Goal: Task Accomplishment & Management: Complete application form

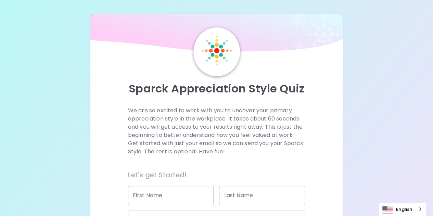
click at [170, 190] on input "First Name" at bounding box center [171, 195] width 86 height 19
type input "[PERSON_NAME]"
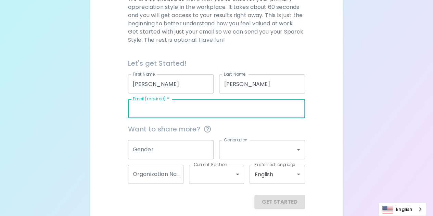
scroll to position [112, 0]
type input "[EMAIL_ADDRESS][DOMAIN_NAME]"
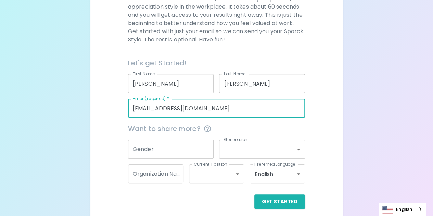
click at [181, 149] on input "Gender" at bounding box center [171, 149] width 86 height 19
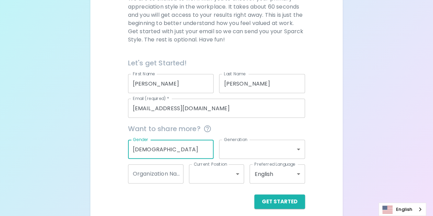
type input "[DEMOGRAPHIC_DATA]"
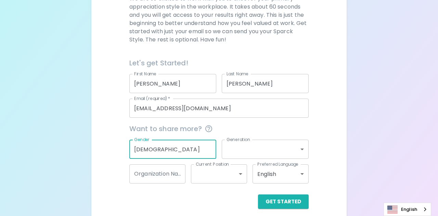
click at [227, 153] on body "Sparck Appreciation Style Quiz We are so excited to work with you to uncover yo…" at bounding box center [219, 55] width 438 height 334
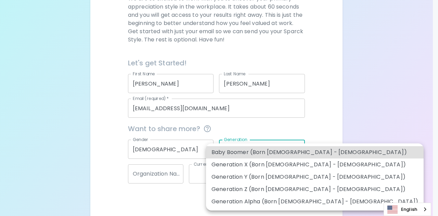
click at [232, 175] on li "Generation Y (Born [DEMOGRAPHIC_DATA] - [DEMOGRAPHIC_DATA])" at bounding box center [315, 177] width 218 height 12
type input "generation_y"
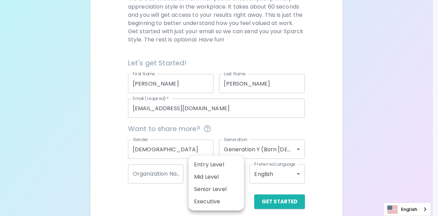
click at [235, 173] on body "Sparck Appreciation Style Quiz We are so excited to work with you to uncover yo…" at bounding box center [219, 55] width 438 height 334
click at [230, 175] on li "Mid Level" at bounding box center [215, 177] width 55 height 12
type input "mid_level"
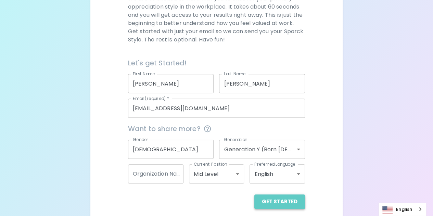
click at [282, 203] on button "Get Started" at bounding box center [279, 201] width 51 height 14
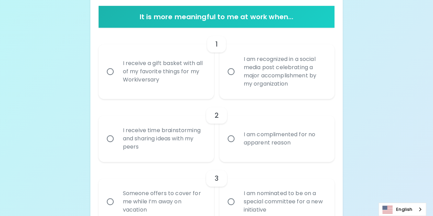
scroll to position [136, 0]
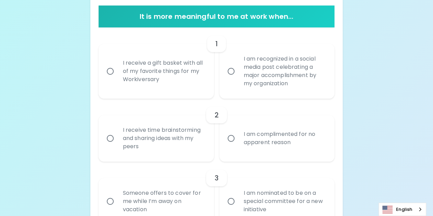
click at [197, 83] on div "I receive a gift basket with all of my favorite things for my Workiversary" at bounding box center [163, 71] width 93 height 41
click at [117, 78] on input "I receive a gift basket with all of my favorite things for my Workiversary" at bounding box center [110, 71] width 14 height 14
radio input "true"
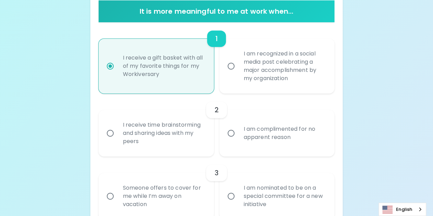
scroll to position [141, 0]
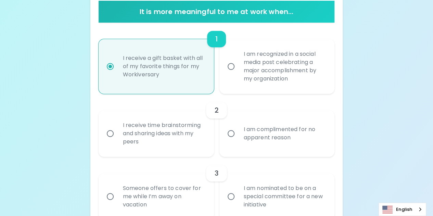
click at [229, 74] on label "I am recognized in a social media post celebrating a major accomplishment by my…" at bounding box center [273, 66] width 115 height 55
click at [229, 74] on input "I am recognized in a social media post celebrating a major accomplishment by my…" at bounding box center [231, 66] width 14 height 14
radio input "true"
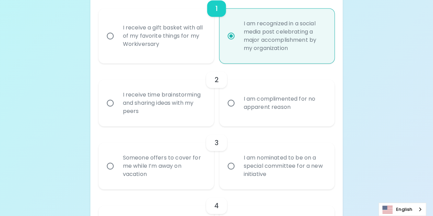
scroll to position [172, 0]
click at [197, 113] on div "I receive time brainstorming and sharing ideas with my peers" at bounding box center [163, 102] width 93 height 41
click at [117, 110] on input "I receive time brainstorming and sharing ideas with my peers" at bounding box center [110, 102] width 14 height 14
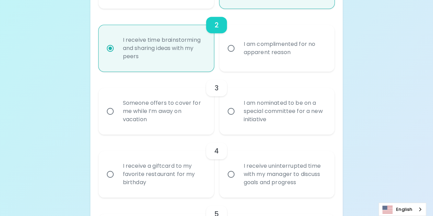
scroll to position [227, 0]
radio input "true"
click at [236, 127] on label "I am nominated to be on a special committee for a new initiative" at bounding box center [273, 111] width 115 height 47
click at [236, 118] on input "I am nominated to be on a special committee for a new initiative" at bounding box center [231, 111] width 14 height 14
radio input "false"
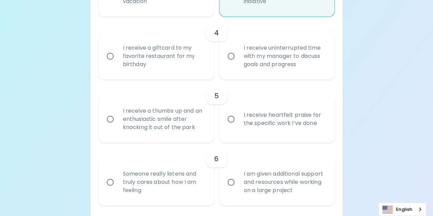
scroll to position [345, 0]
radio input "true"
click at [227, 58] on input "I receive uninterrupted time with my manager to discuss goals and progress" at bounding box center [231, 56] width 14 height 14
radio input "false"
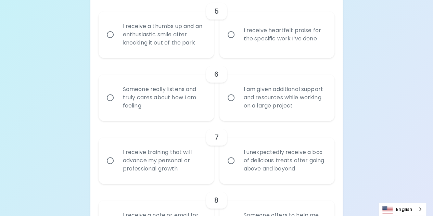
scroll to position [430, 0]
radio input "true"
click at [193, 41] on div "I receive a thumbs up and an enthusiastic smile after knocking it out of the pa…" at bounding box center [163, 33] width 93 height 41
click at [117, 40] on input "I receive a thumbs up and an enthusiastic smile after knocking it out of the pa…" at bounding box center [110, 33] width 14 height 14
radio input "false"
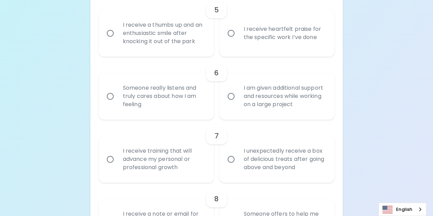
radio input "false"
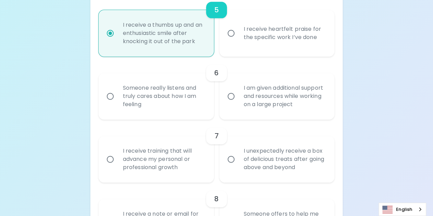
scroll to position [485, 0]
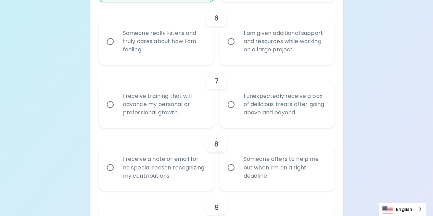
radio input "true"
click at [229, 51] on label "I am given additional support and resources while working on a large project" at bounding box center [273, 41] width 115 height 47
click at [229, 49] on input "I am given additional support and resources while working on a large project" at bounding box center [231, 41] width 14 height 14
radio input "false"
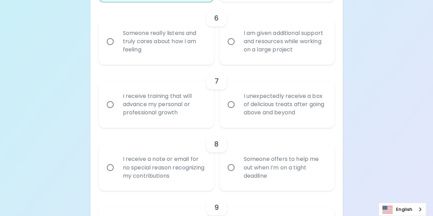
radio input "false"
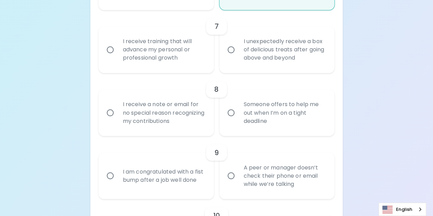
scroll to position [540, 0]
radio input "true"
click at [200, 55] on div "I receive training that will advance my personal or professional growth" at bounding box center [163, 49] width 93 height 41
click at [117, 55] on input "I receive training that will advance my personal or professional growth" at bounding box center [110, 49] width 14 height 14
radio input "false"
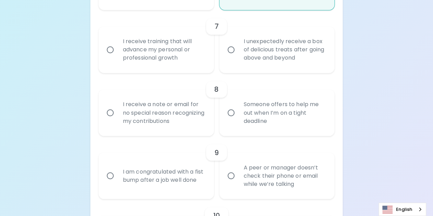
radio input "false"
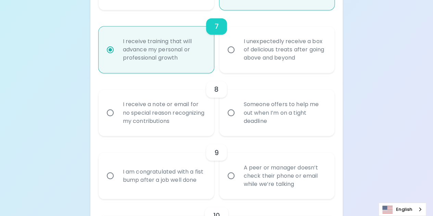
scroll to position [595, 0]
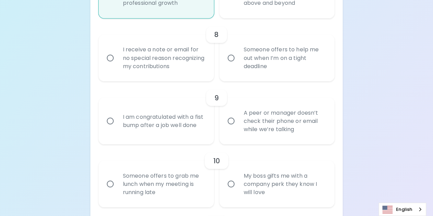
radio input "true"
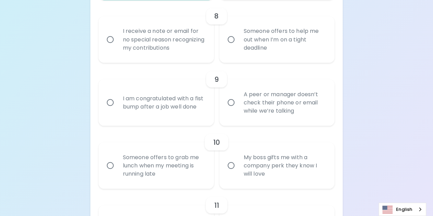
scroll to position [612, 0]
click at [202, 50] on div "I receive a note or email for no special reason recognizing my contributions" at bounding box center [163, 39] width 93 height 41
click at [117, 47] on input "I receive a note or email for no special reason recognizing my contributions" at bounding box center [110, 40] width 14 height 14
radio input "false"
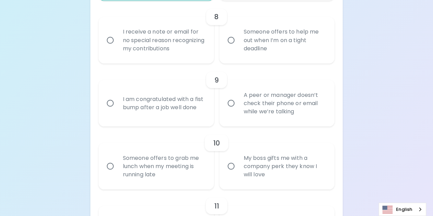
radio input "false"
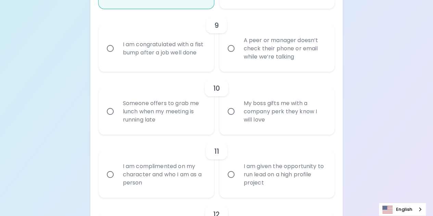
scroll to position [667, 0]
radio input "true"
click at [232, 48] on input "A peer or manager doesn’t check their phone or email while we’re talking" at bounding box center [231, 48] width 14 height 14
radio input "false"
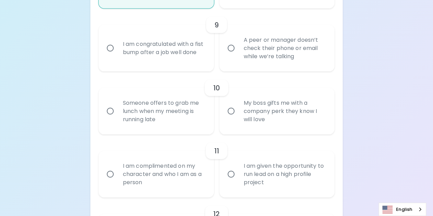
radio input "false"
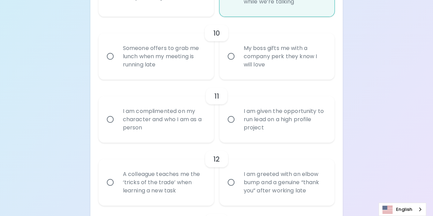
scroll to position [722, 0]
radio input "true"
click at [210, 64] on div "Someone offers to grab me lunch when my meeting is running late" at bounding box center [156, 56] width 115 height 47
click at [183, 61] on div "Someone offers to grab me lunch when my meeting is running late" at bounding box center [163, 56] width 93 height 41
click at [117, 61] on input "Someone offers to grab me lunch when my meeting is running late" at bounding box center [110, 56] width 14 height 14
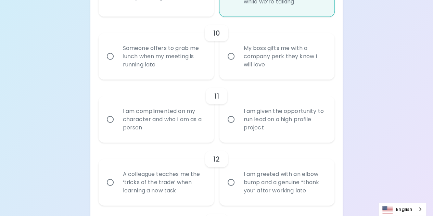
radio input "false"
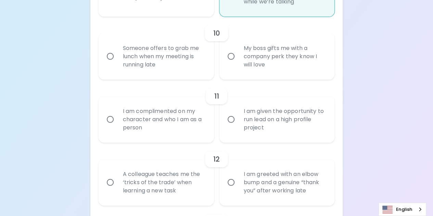
radio input "false"
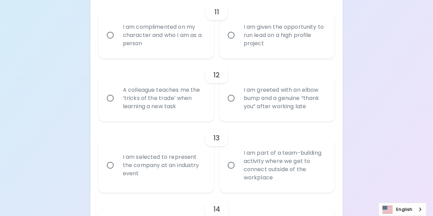
scroll to position [808, 0]
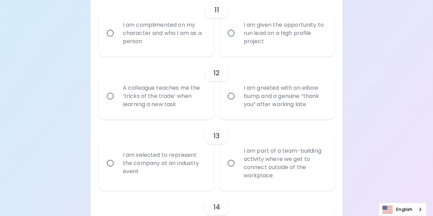
radio input "true"
click at [185, 30] on div "I am complimented on my character and who I am as a person" at bounding box center [163, 33] width 93 height 41
click at [117, 30] on input "I am complimented on my character and who I am as a person" at bounding box center [110, 33] width 14 height 14
radio input "false"
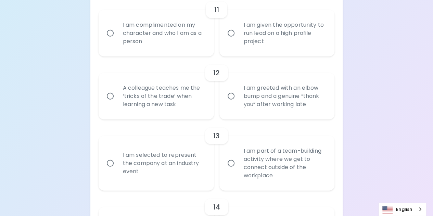
radio input "false"
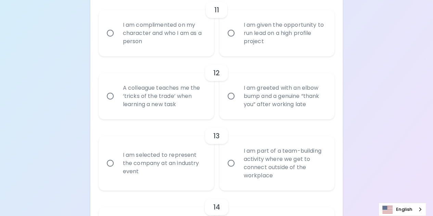
radio input "false"
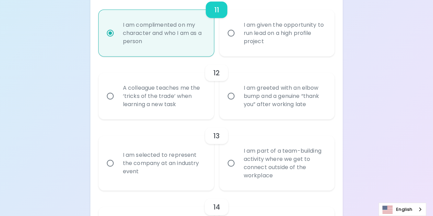
radio input "false"
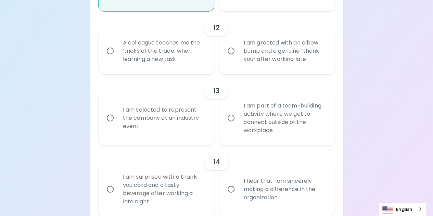
scroll to position [863, 0]
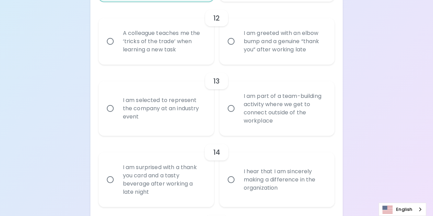
radio input "true"
click at [198, 51] on div "A colleague teaches me the ‘tricks of the trade’ when learning a new task" at bounding box center [163, 41] width 93 height 41
click at [117, 49] on input "A colleague teaches me the ‘tricks of the trade’ when learning a new task" at bounding box center [110, 41] width 14 height 14
radio input "false"
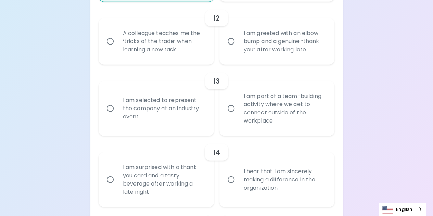
radio input "false"
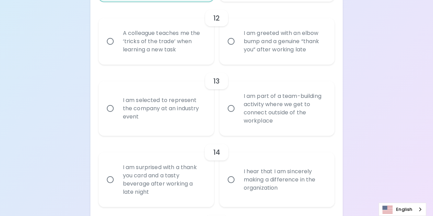
radio input "false"
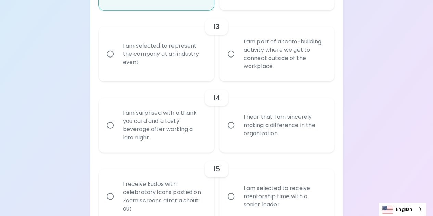
scroll to position [917, 0]
radio input "true"
click at [199, 63] on div "I am selected to represent the company at an industry event" at bounding box center [163, 53] width 93 height 41
click at [117, 61] on input "I am selected to represent the company at an industry event" at bounding box center [110, 54] width 14 height 14
radio input "false"
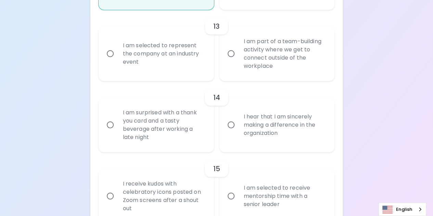
radio input "false"
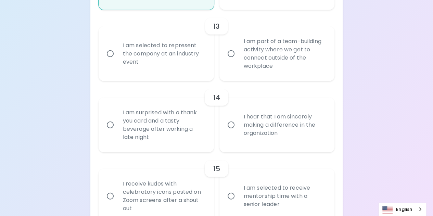
radio input "false"
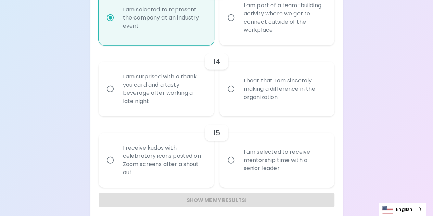
scroll to position [958, 0]
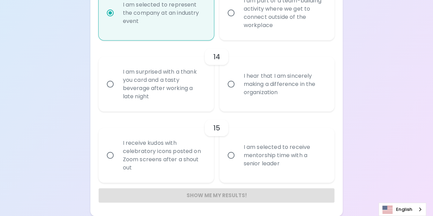
radio input "true"
click at [225, 89] on input "I hear that I am sincerely making a difference in the organization" at bounding box center [231, 84] width 14 height 14
radio input "false"
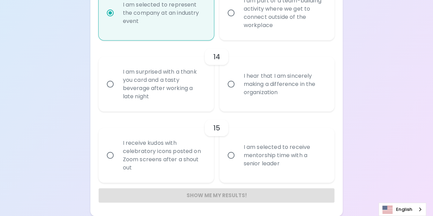
radio input "false"
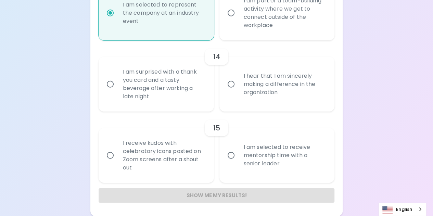
radio input "false"
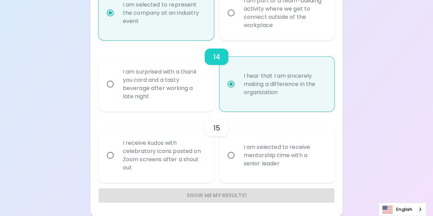
radio input "true"
click at [231, 158] on input "I am selected to receive mentorship time with a senior leader" at bounding box center [231, 155] width 14 height 14
radio input "false"
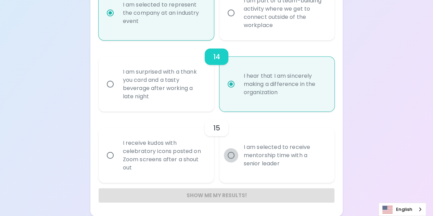
radio input "false"
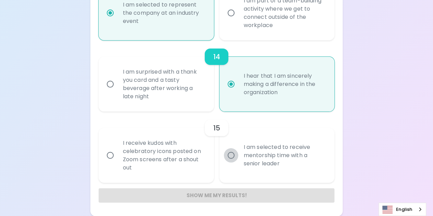
radio input "false"
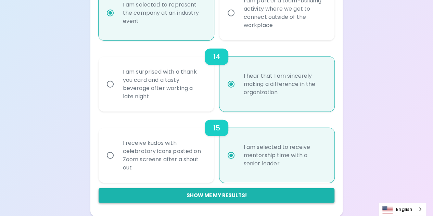
radio input "true"
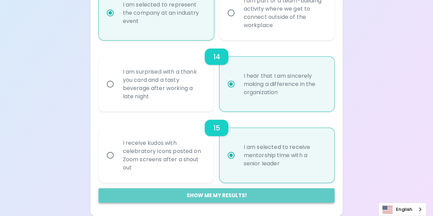
click at [221, 193] on button "Show me my results!" at bounding box center [217, 195] width 236 height 14
radio input "false"
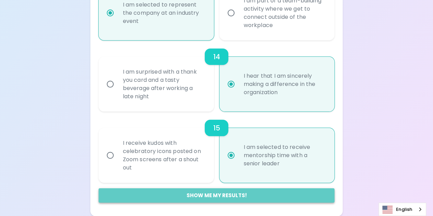
radio input "false"
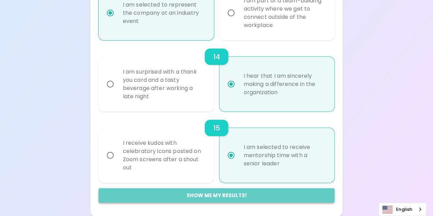
radio input "false"
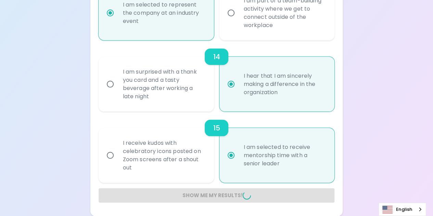
radio input "false"
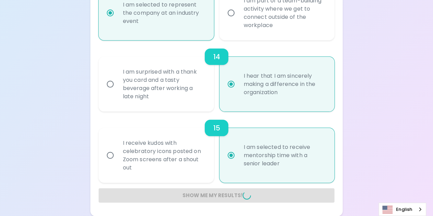
radio input "false"
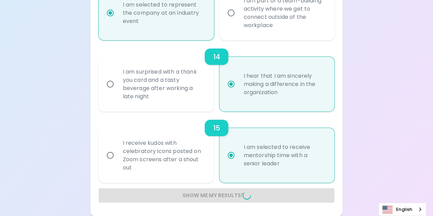
radio input "false"
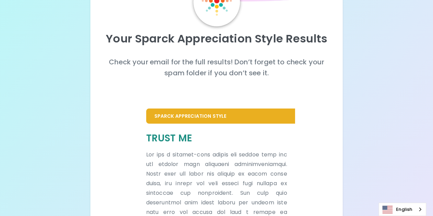
scroll to position [51, 0]
